Goal: Check status: Check status

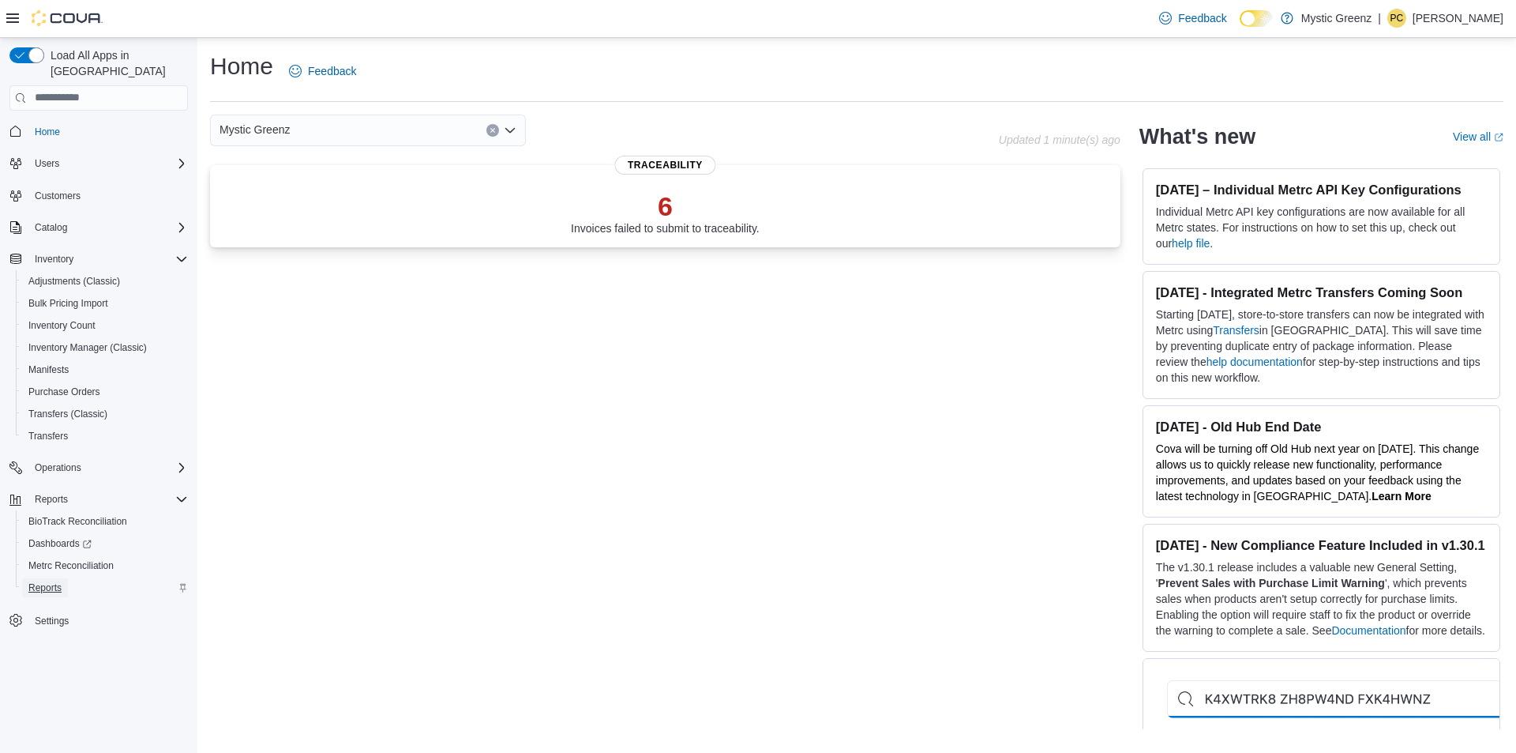
click at [61, 581] on span "Reports" at bounding box center [44, 587] width 33 height 13
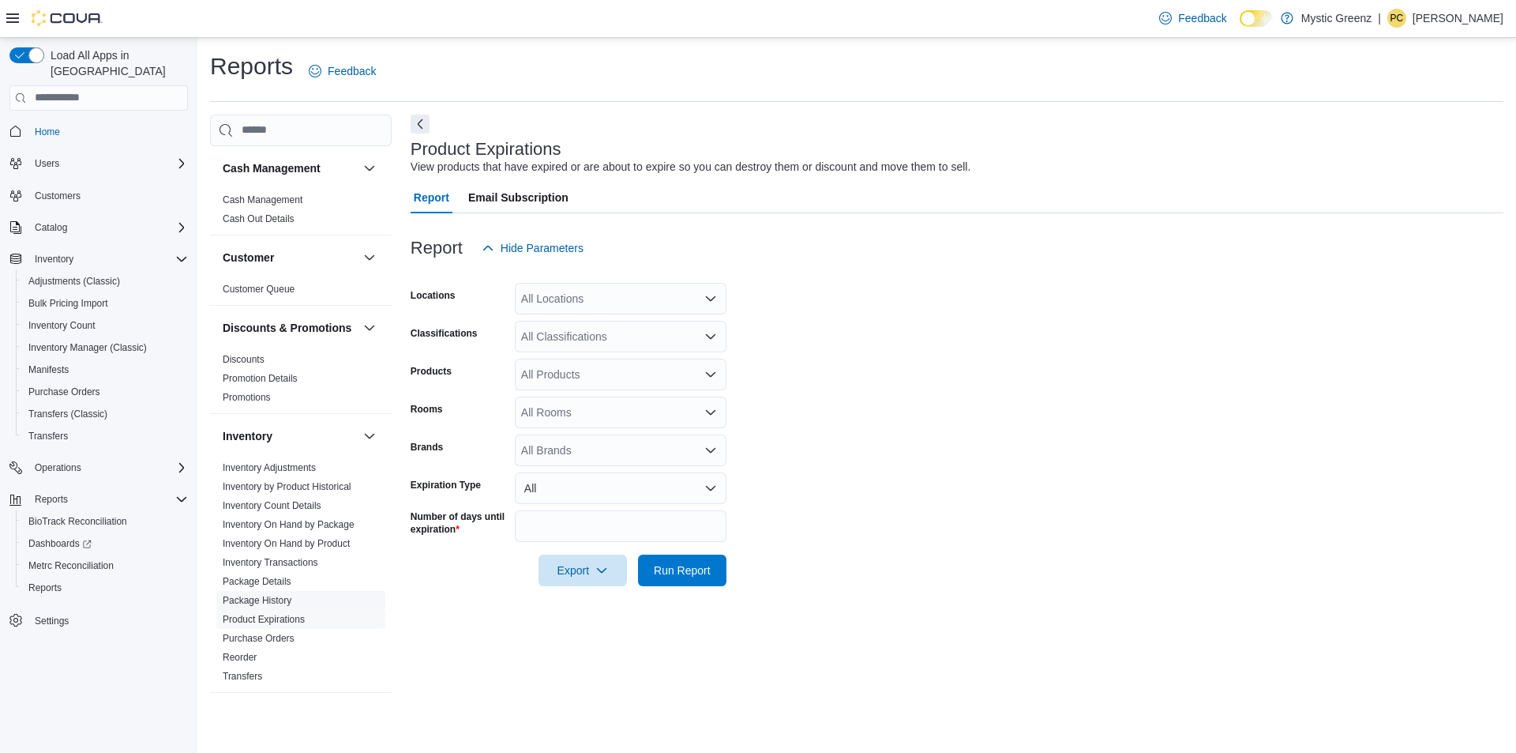
click at [257, 606] on link "Package History" at bounding box center [257, 600] width 69 height 11
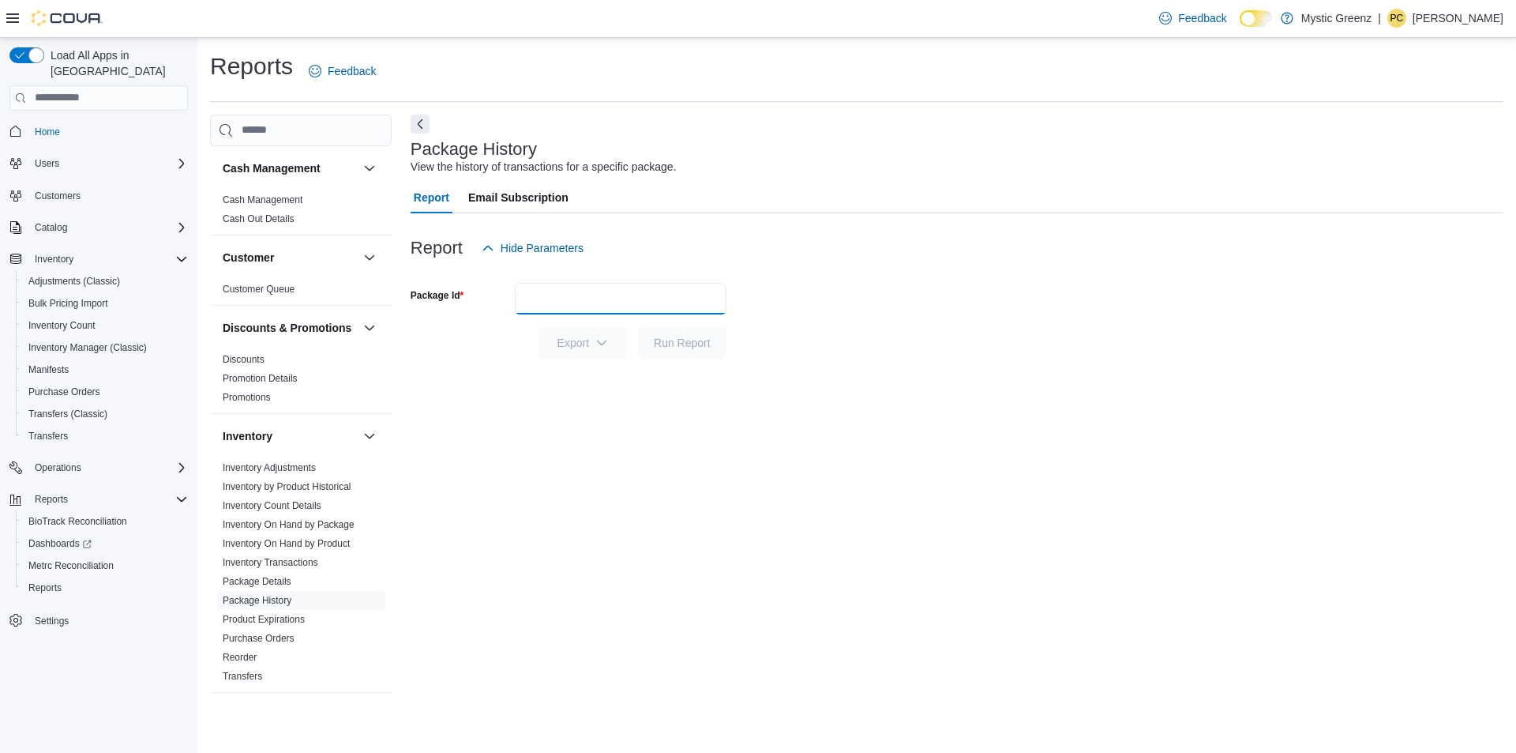
click at [572, 291] on input "Package Id" at bounding box center [621, 299] width 212 height 32
type input "**********"
click at [723, 342] on button "Run Report" at bounding box center [682, 342] width 88 height 32
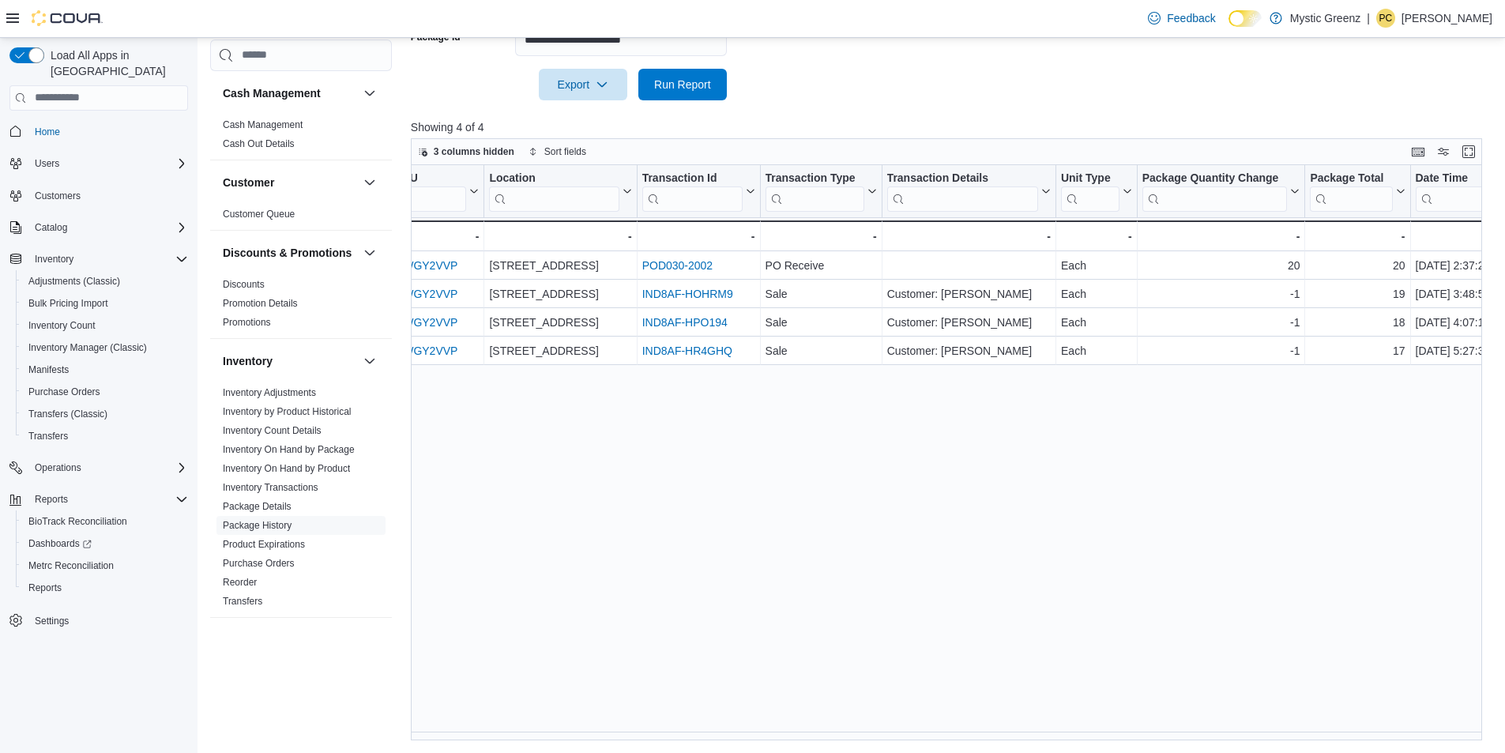
scroll to position [0, 611]
